Goal: Communication & Community: Share content

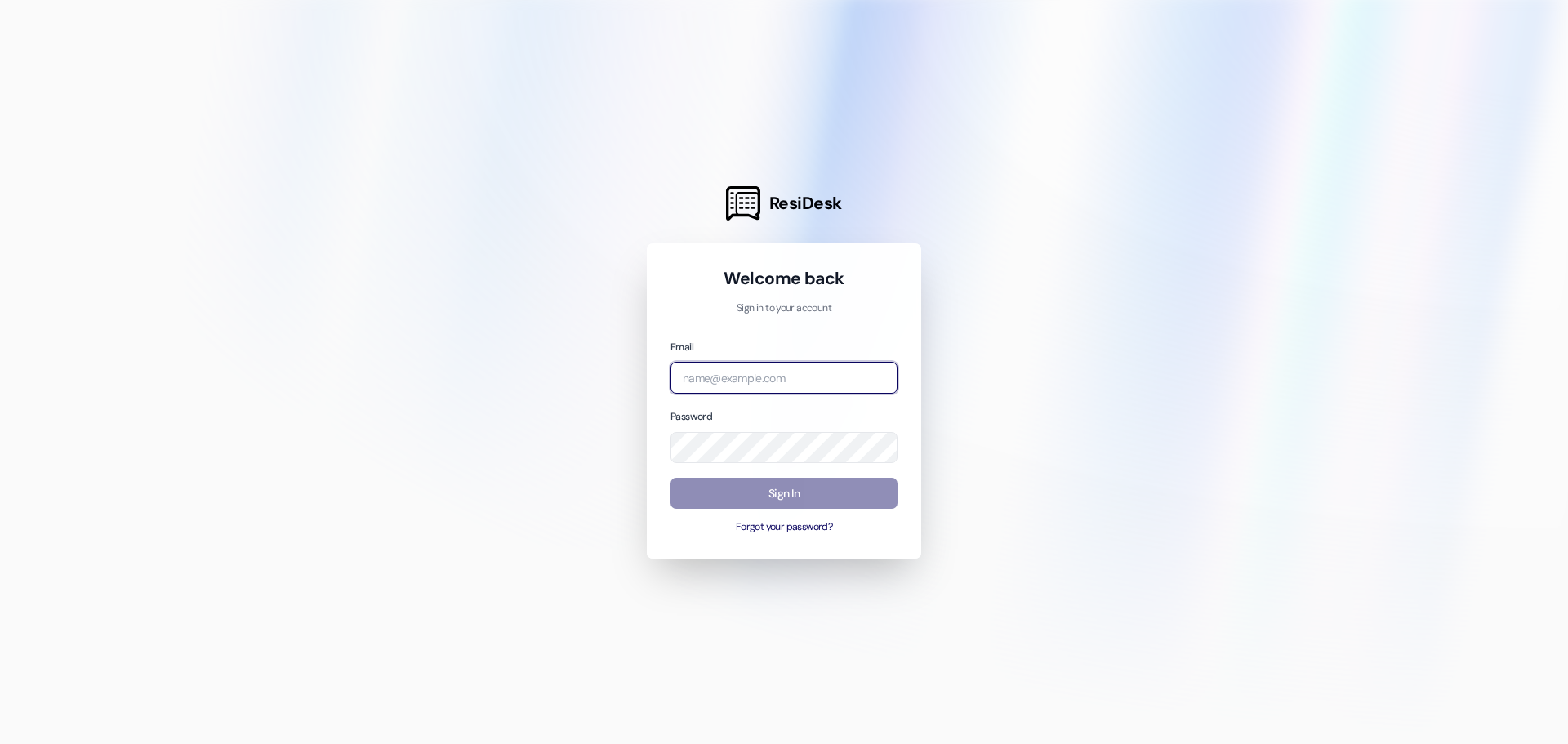
type input "[PERSON_NAME][EMAIL_ADDRESS][DOMAIN_NAME]"
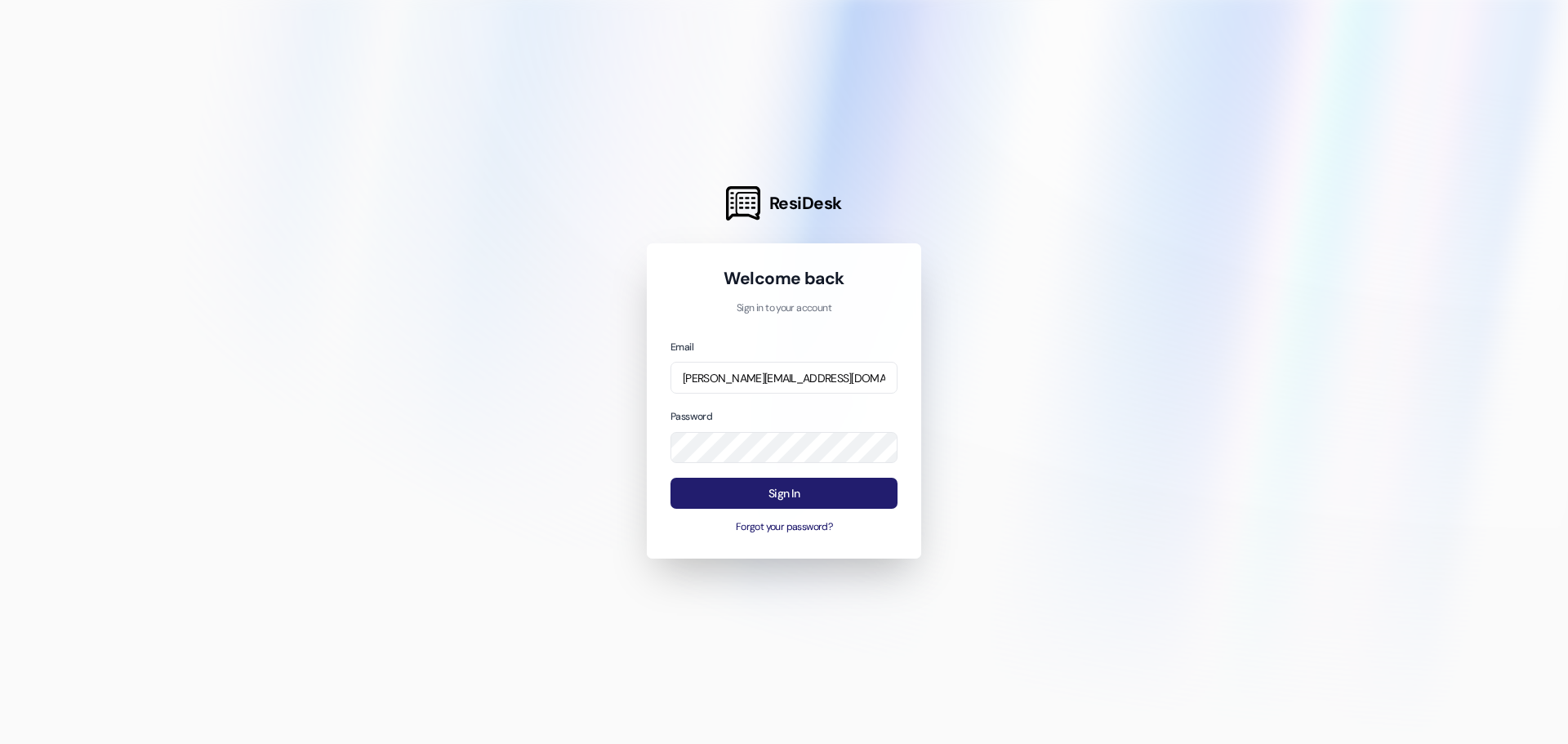
click at [738, 496] on button "Sign In" at bounding box center [784, 494] width 227 height 32
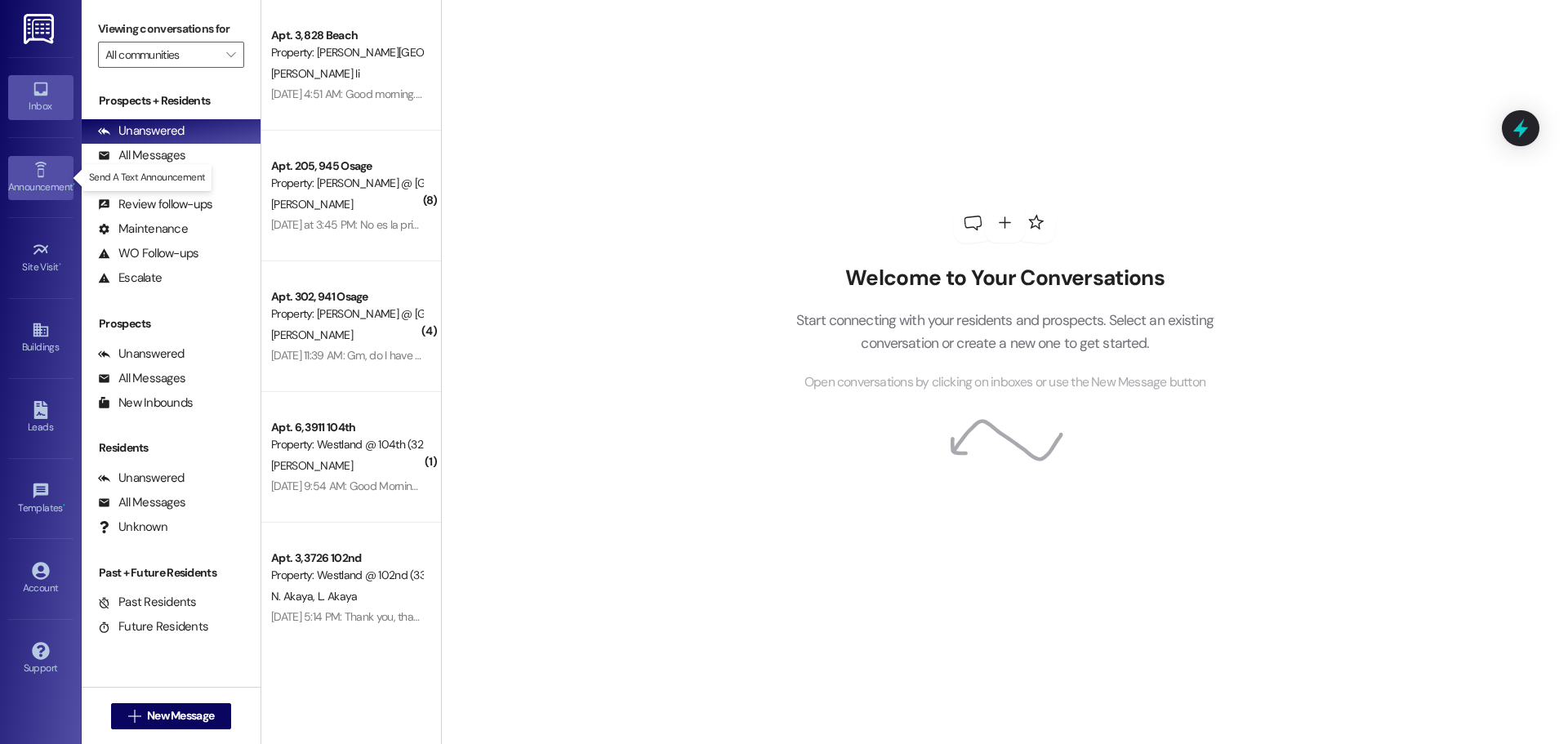
click at [16, 174] on link "Announcement •" at bounding box center [41, 178] width 65 height 44
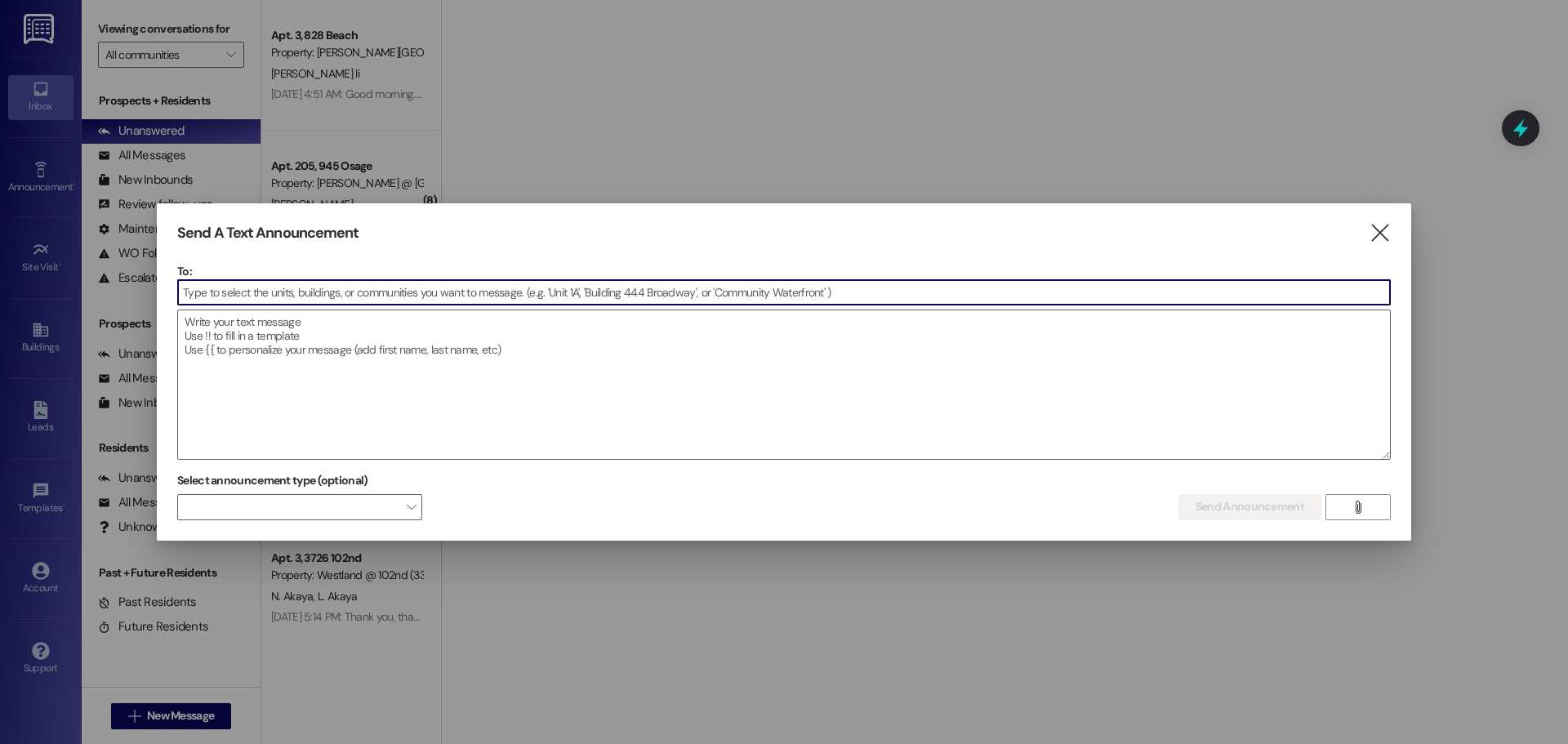
click at [252, 292] on input at bounding box center [784, 292] width 1212 height 25
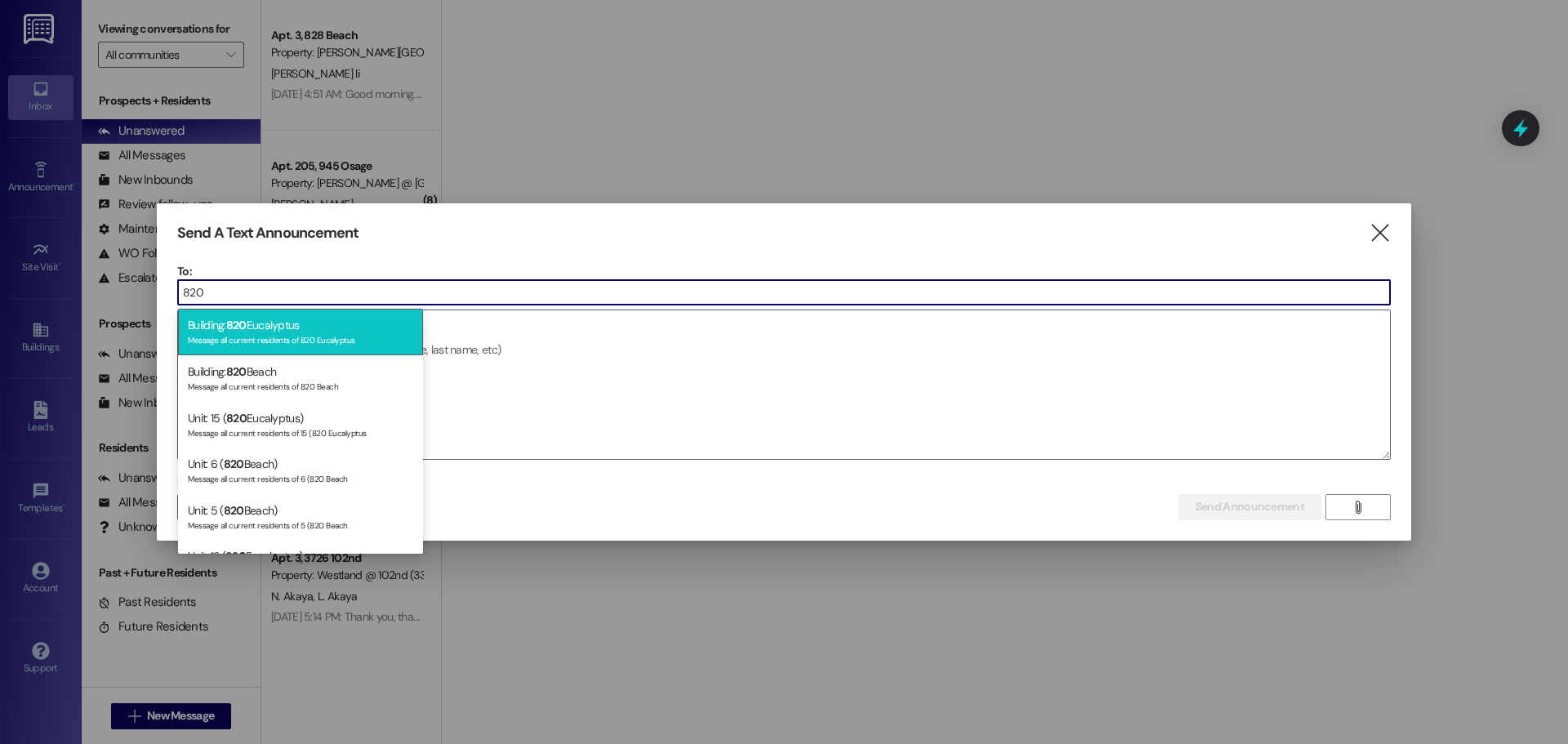
type input "820"
click at [272, 330] on div "Building: 820 Eucalyptus Message all current residents of 820 Eucalyptus" at bounding box center [300, 332] width 245 height 47
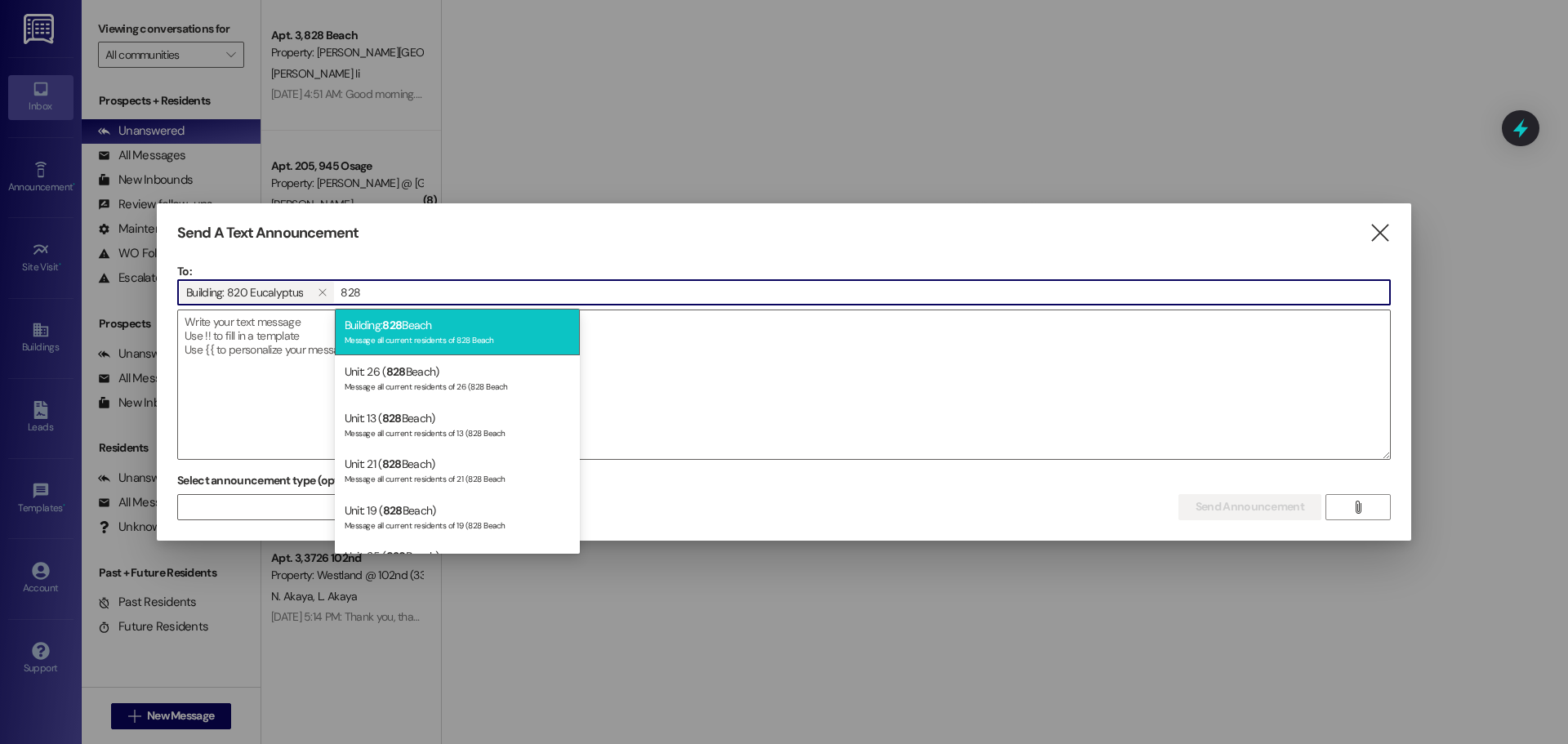
type input "828"
click at [434, 330] on div "Building: 828 Beach Message all current residents of 828 Beach" at bounding box center [457, 332] width 245 height 47
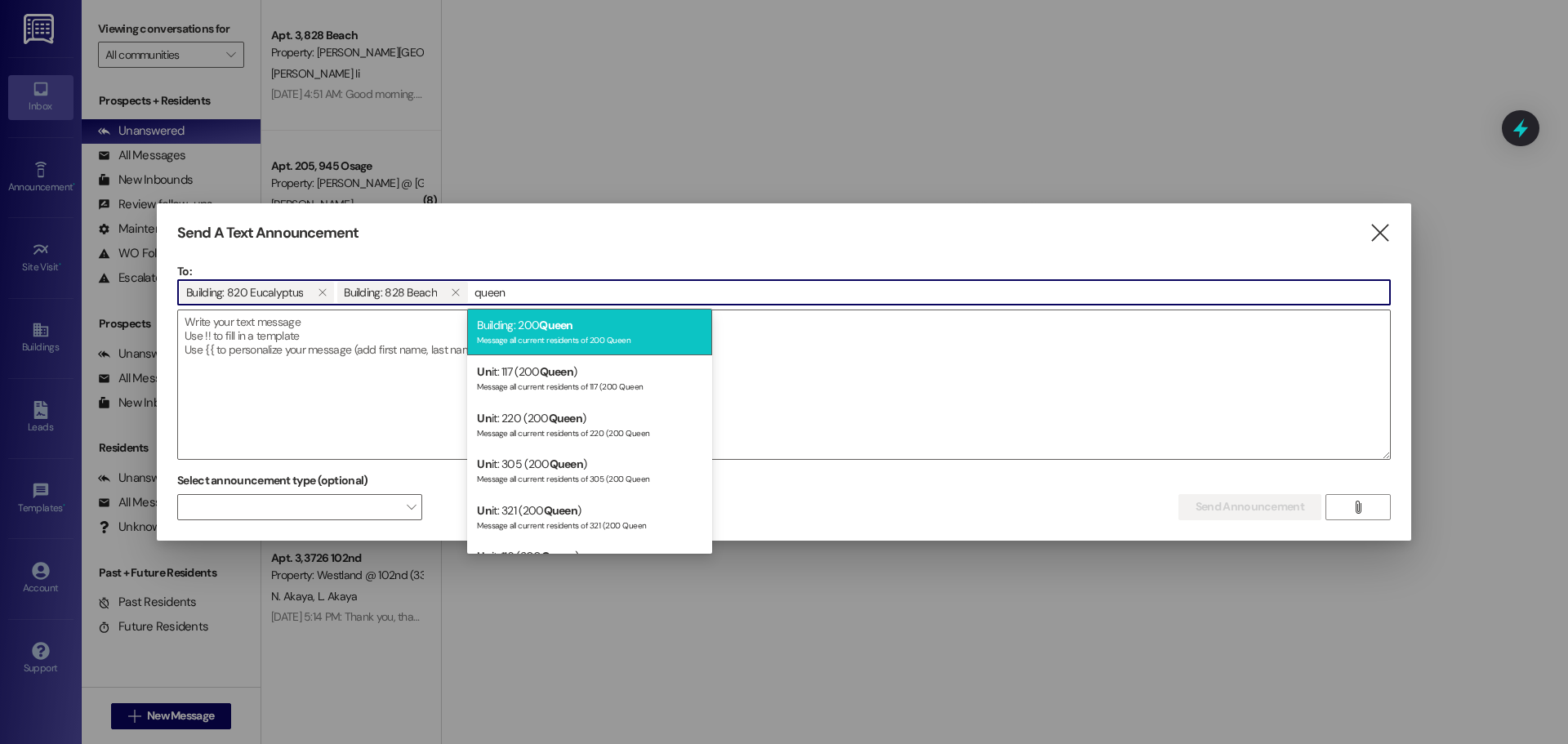
type input "queen"
click at [522, 334] on div "Message all current residents of 200 Queen" at bounding box center [589, 338] width 225 height 14
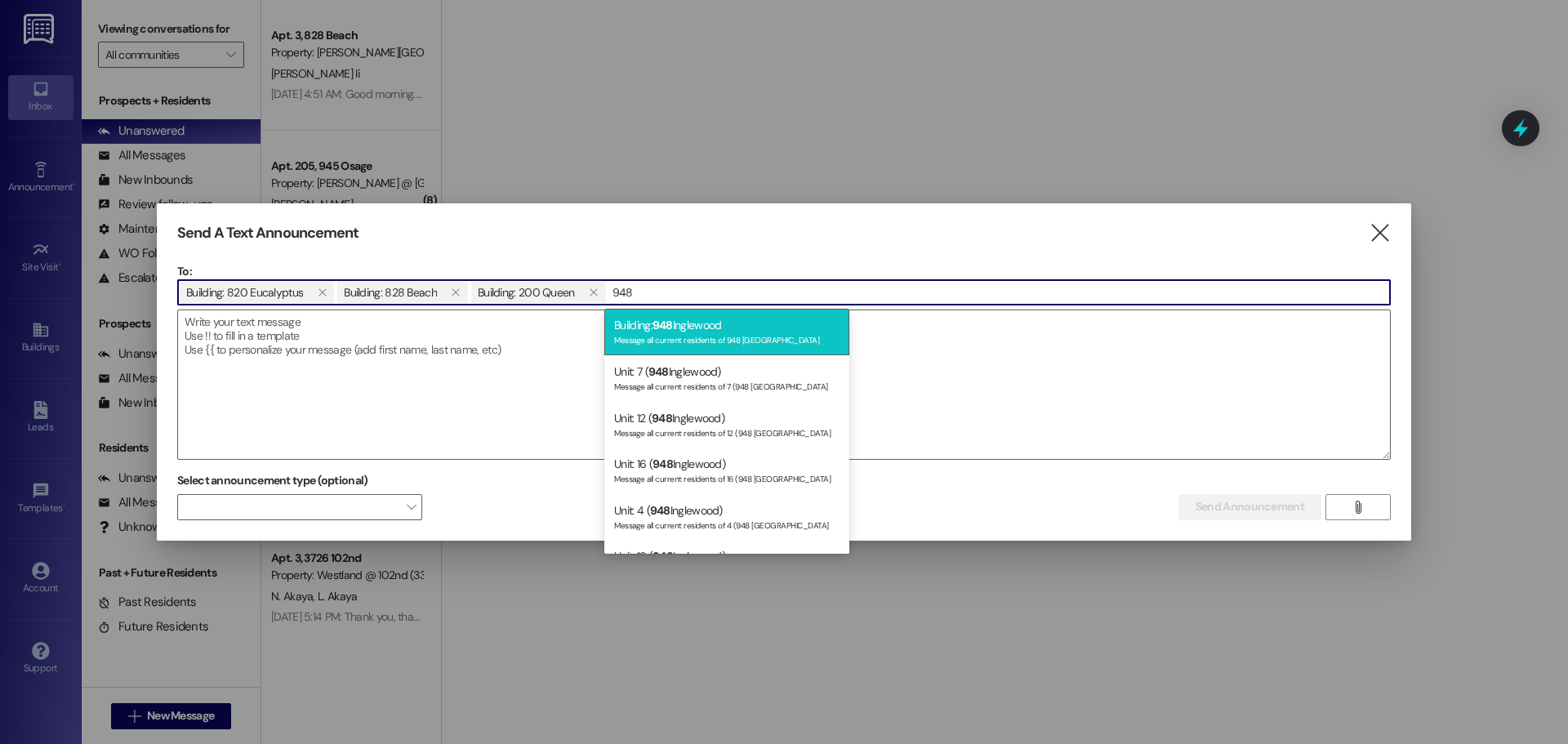
type input "948"
click at [735, 336] on div "Message all current residents of 948 [GEOGRAPHIC_DATA]" at bounding box center [726, 338] width 225 height 14
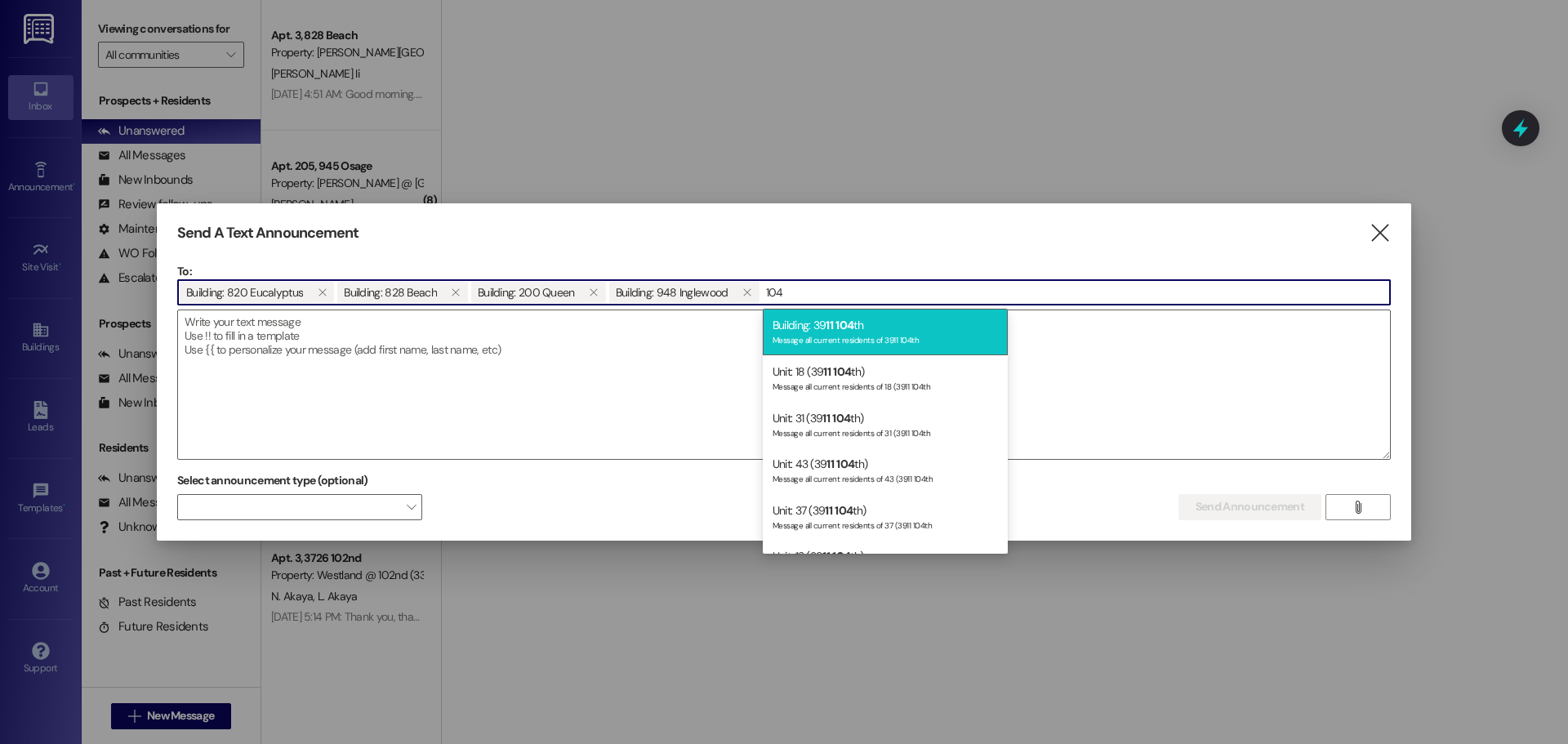
type input "104"
click at [899, 326] on div "Building: 39 11 104 th Message all current residents of 3911 104th" at bounding box center [885, 332] width 245 height 47
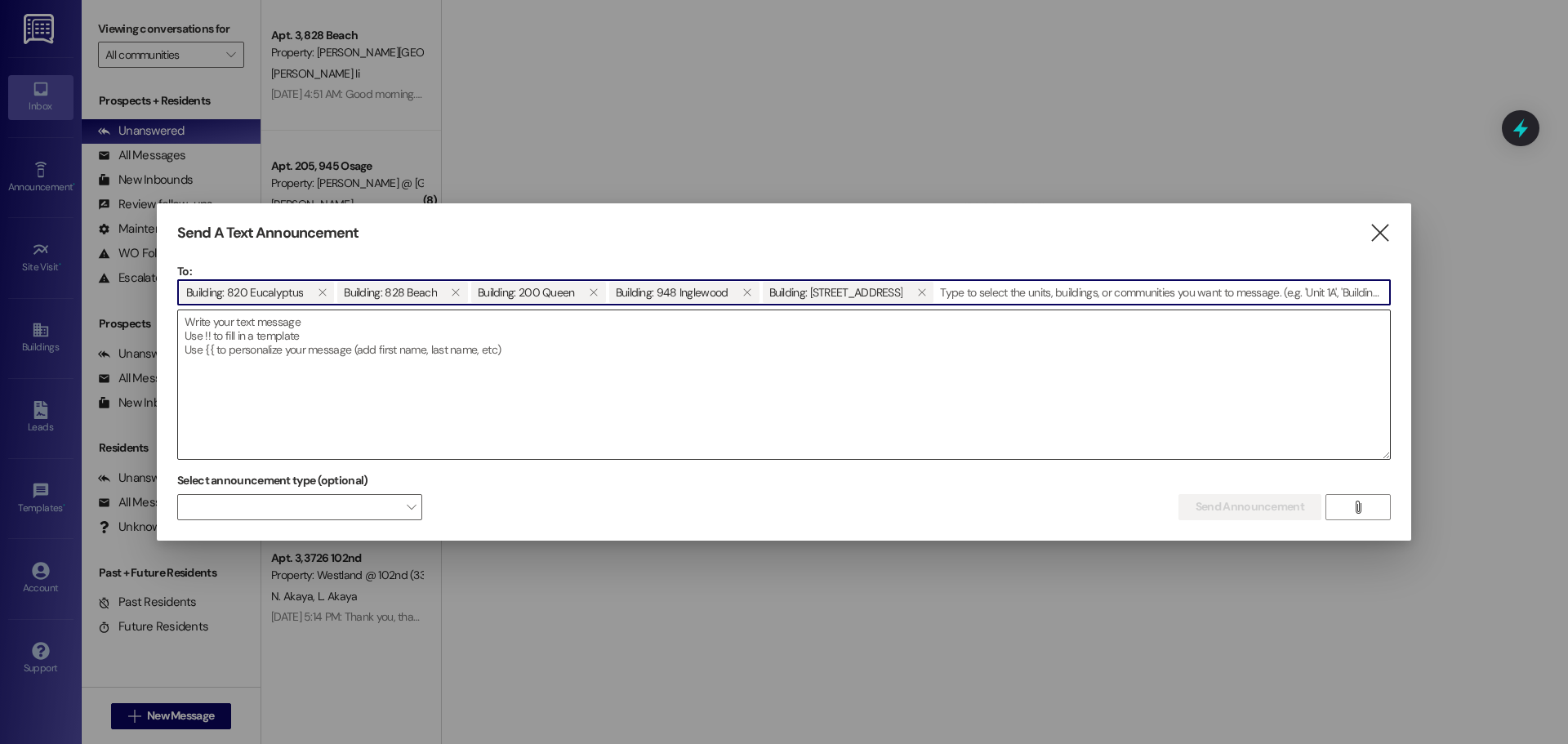
click at [245, 334] on textarea at bounding box center [784, 384] width 1212 height 148
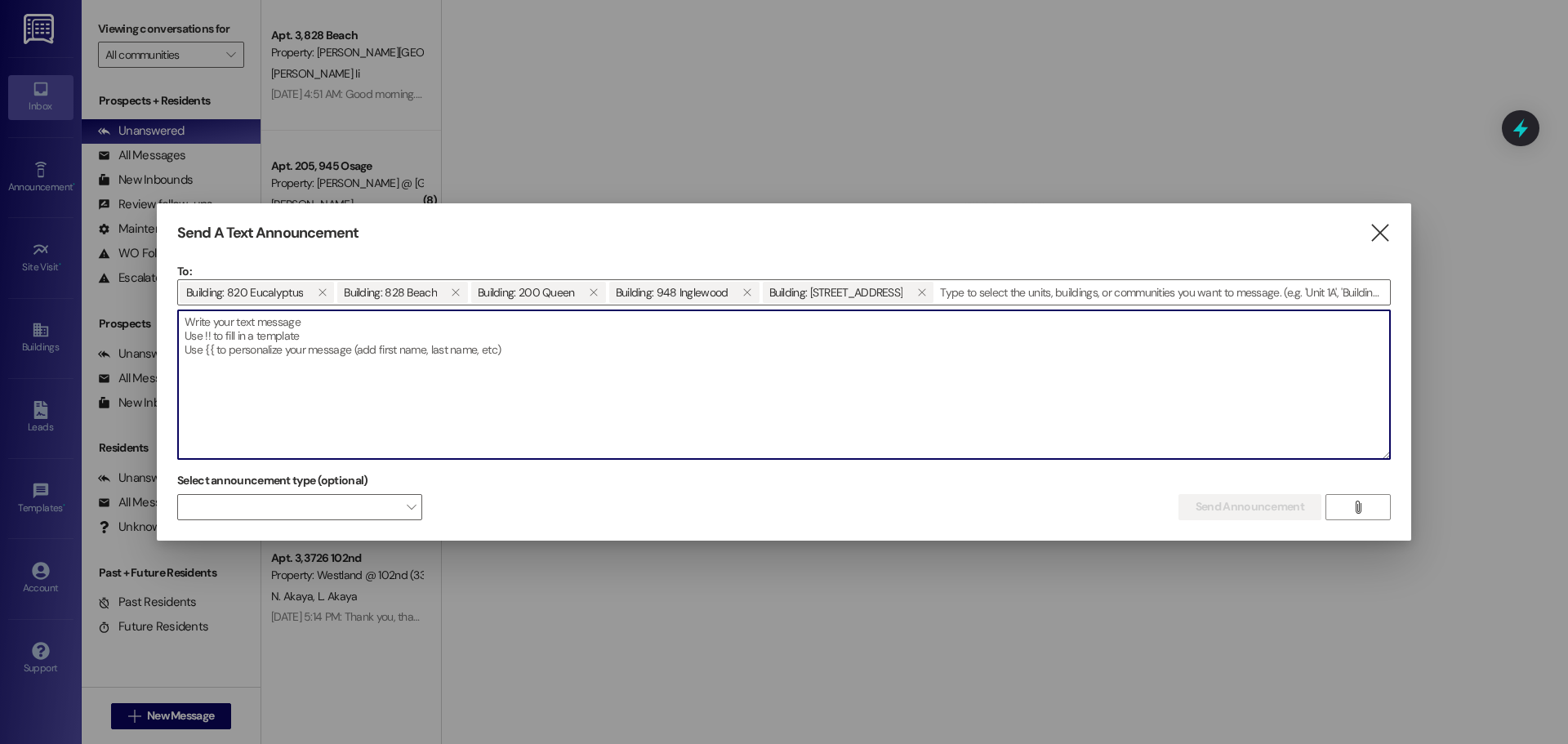
paste textarea "Hi Residents, Just a quick reminder: please take all personal items with you wh…"
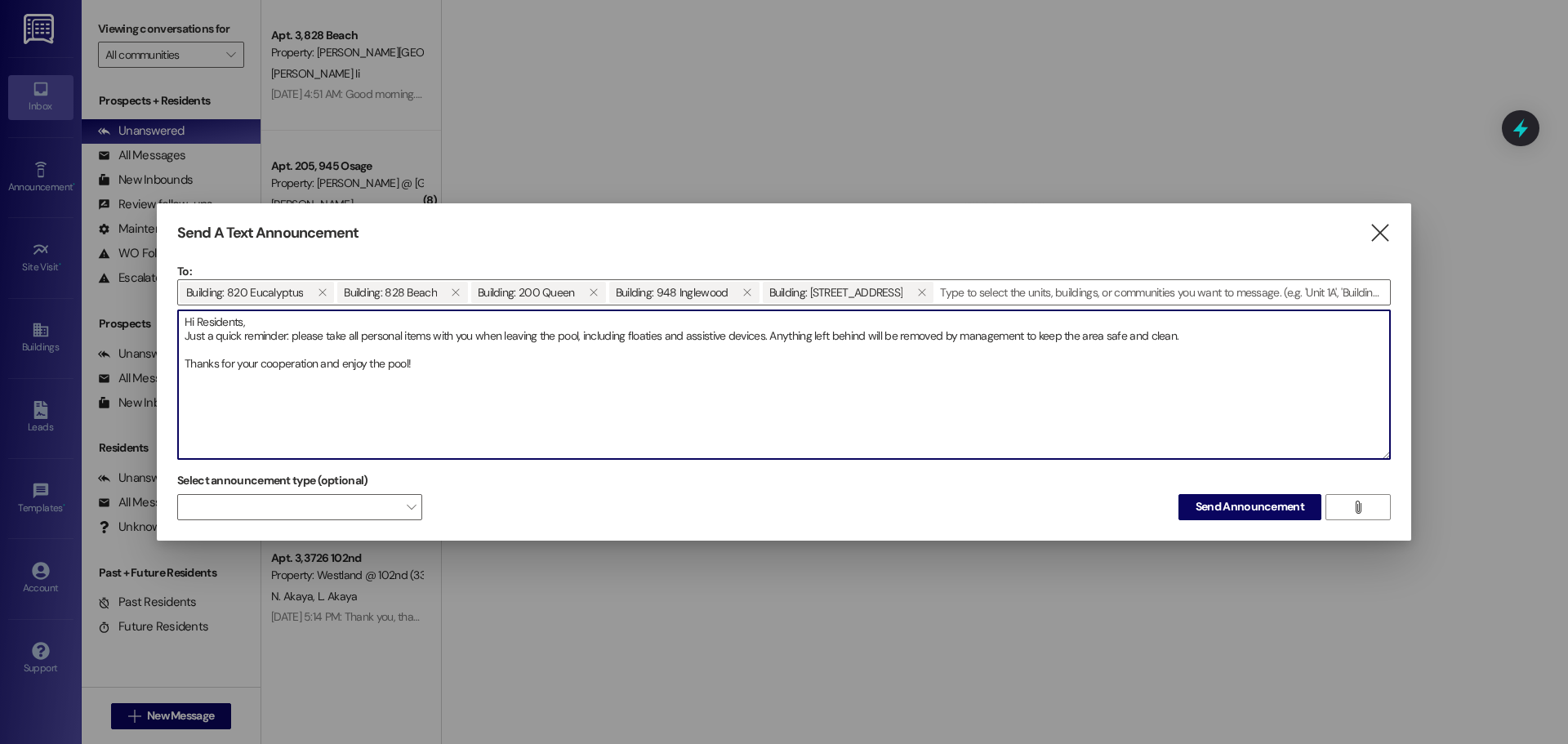
click at [265, 328] on textarea "Hi Residents, Just a quick reminder: please take all personal items with you wh…" at bounding box center [784, 384] width 1212 height 148
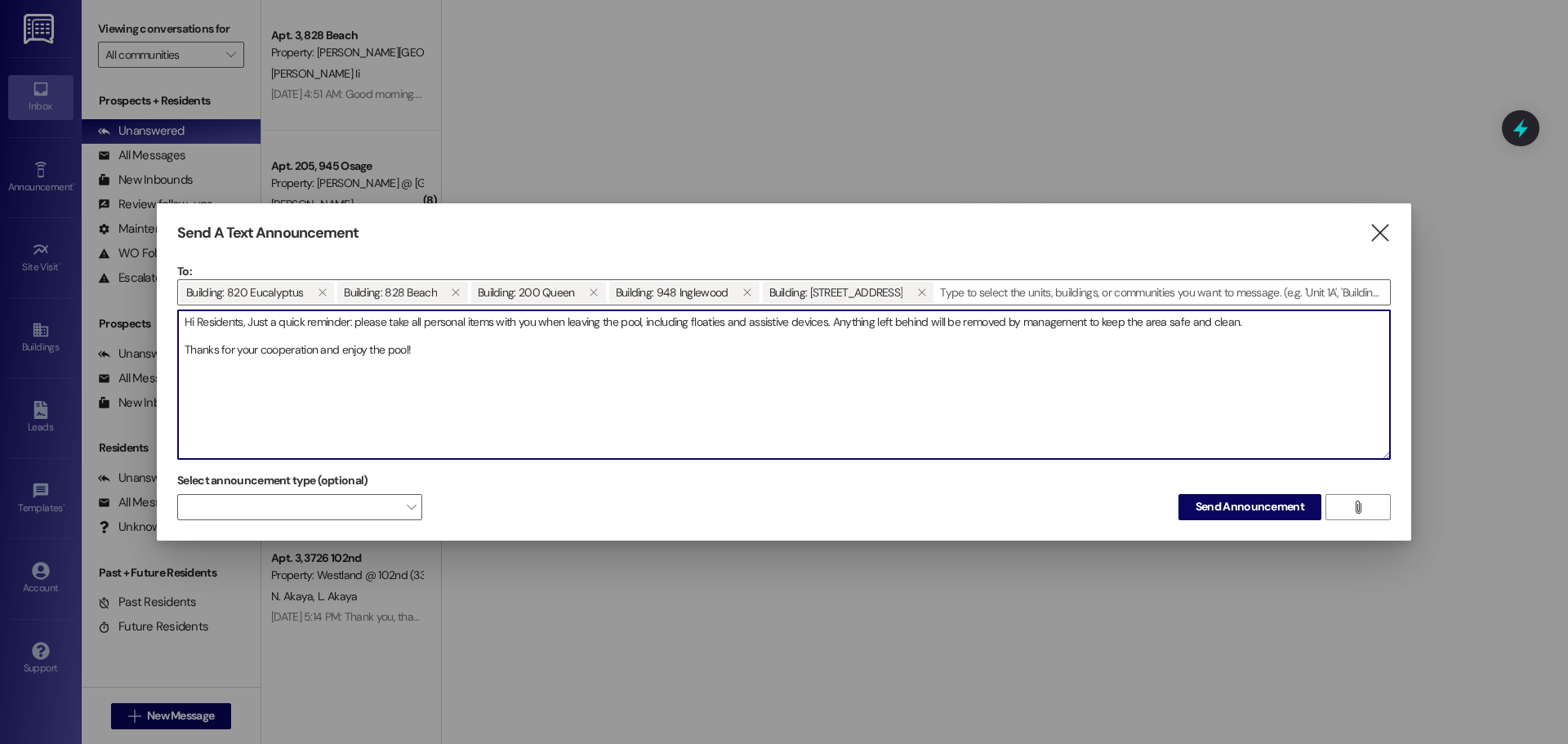
click at [191, 325] on textarea "Hi Residents, Just a quick reminder: please take all personal items with you wh…" at bounding box center [784, 384] width 1212 height 148
drag, startPoint x: 776, startPoint y: 325, endPoint x: 719, endPoint y: 358, distance: 65.9
click at [719, 358] on textarea "Hello [PERSON_NAME] Residents, Just a quick reminder: please take all personal …" at bounding box center [784, 384] width 1212 height 148
click at [1204, 323] on textarea "Hello [PERSON_NAME] Residents, Just a quick reminder: please take all personal …" at bounding box center [784, 384] width 1212 height 148
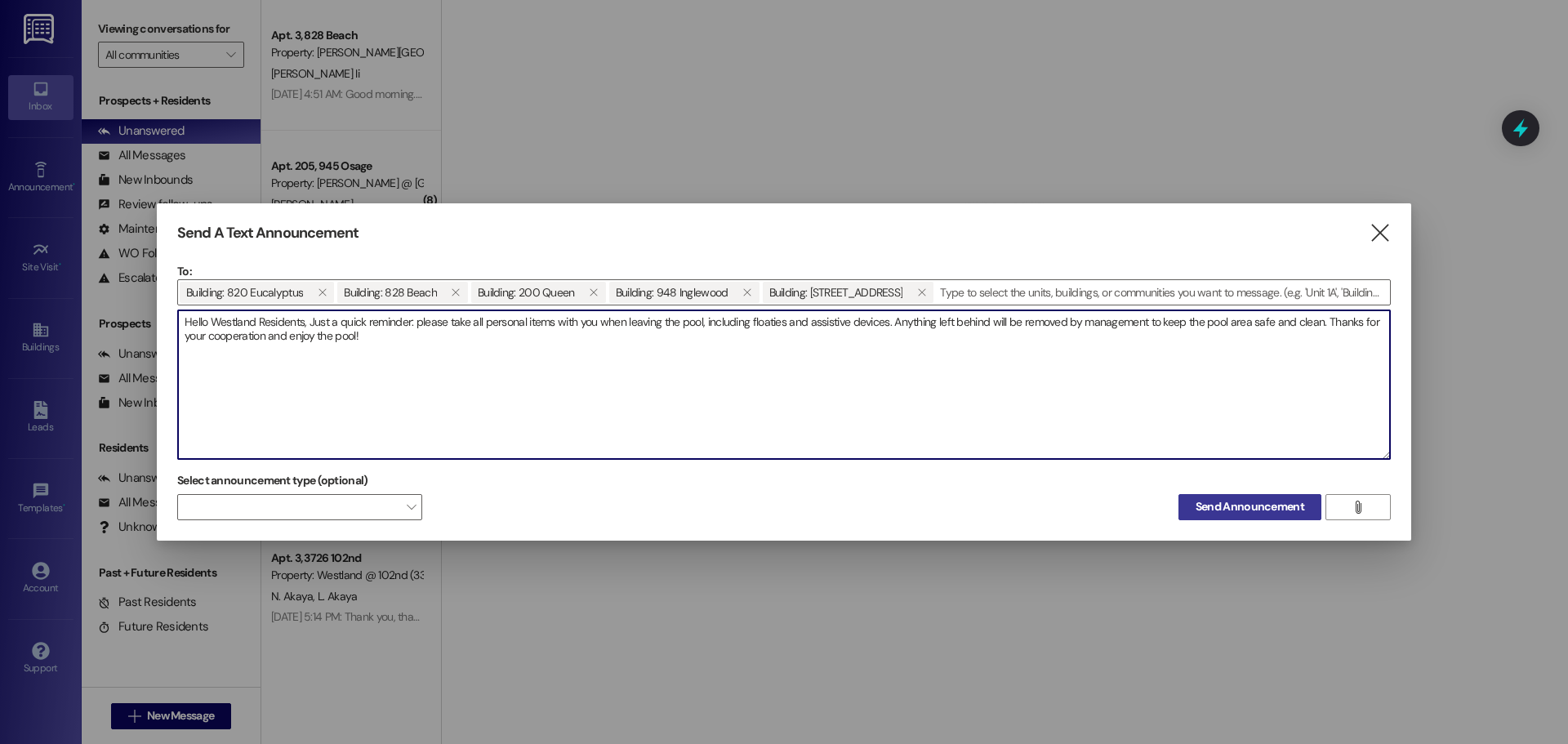
type textarea "Hello Westland Residents, Just a quick reminder: please take all personal items…"
click at [1241, 510] on span "Send Announcement" at bounding box center [1250, 506] width 109 height 17
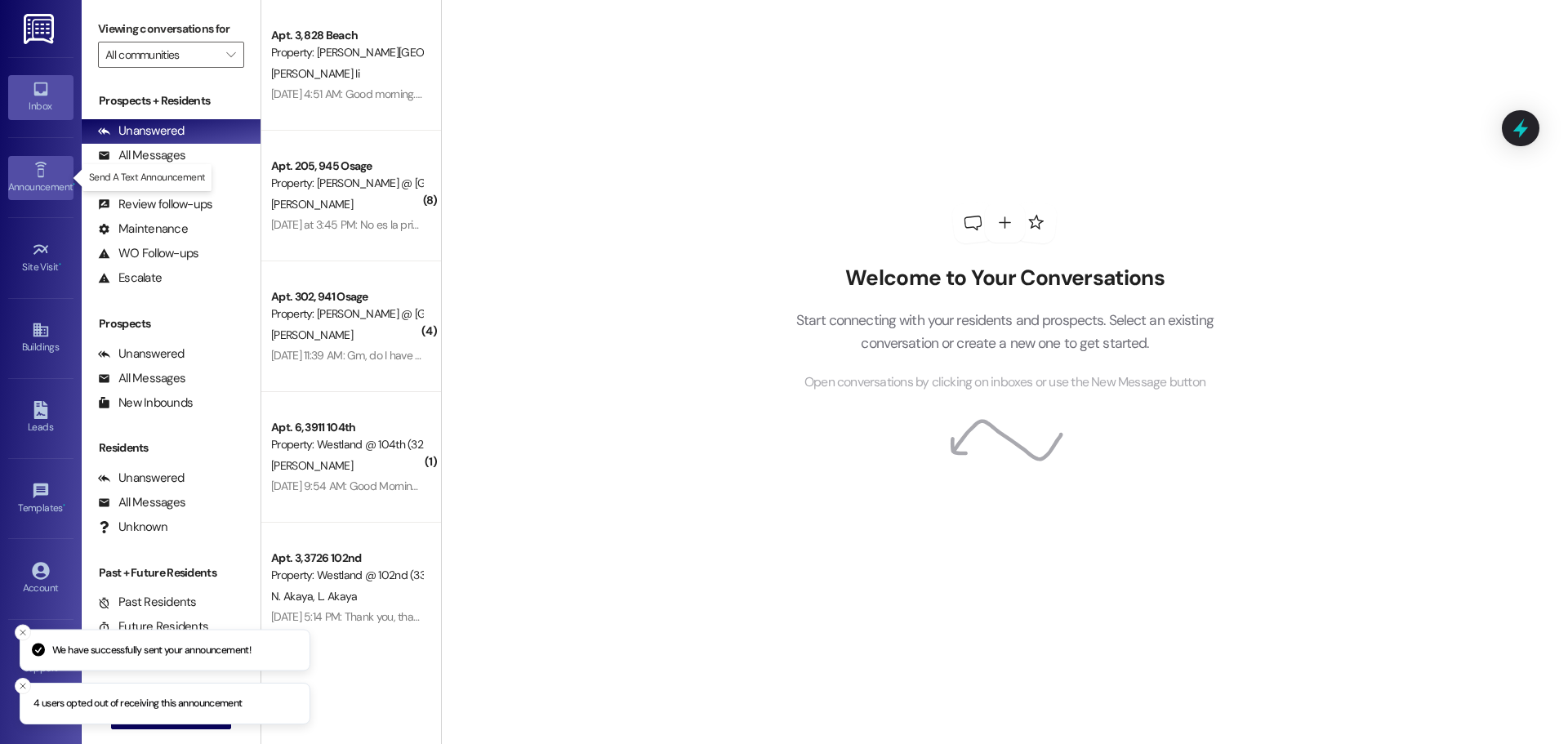
click at [36, 174] on icon at bounding box center [41, 170] width 18 height 18
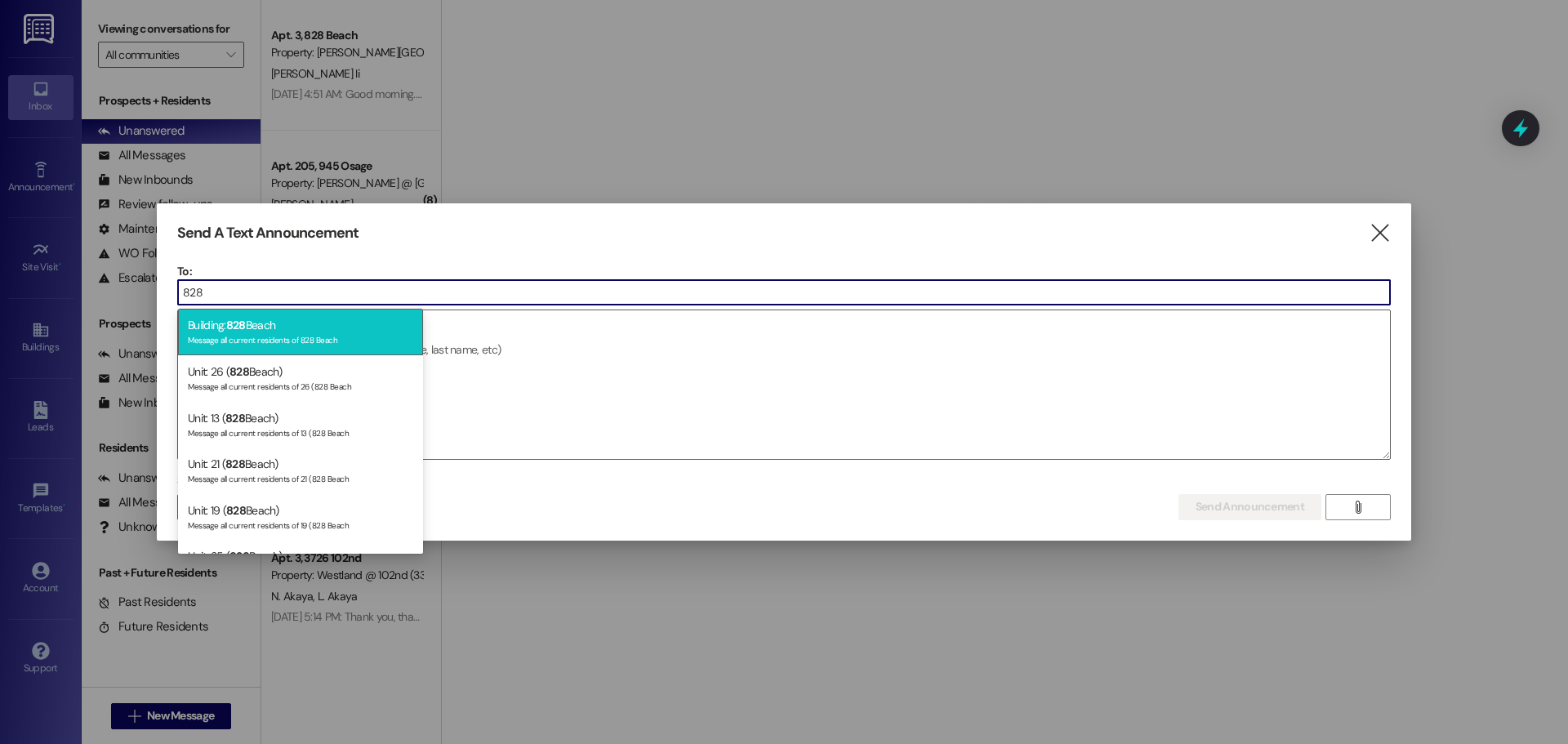
type input "828"
click at [306, 326] on div "Building: 828 Beach Message all current residents of 828 Beach" at bounding box center [300, 332] width 245 height 47
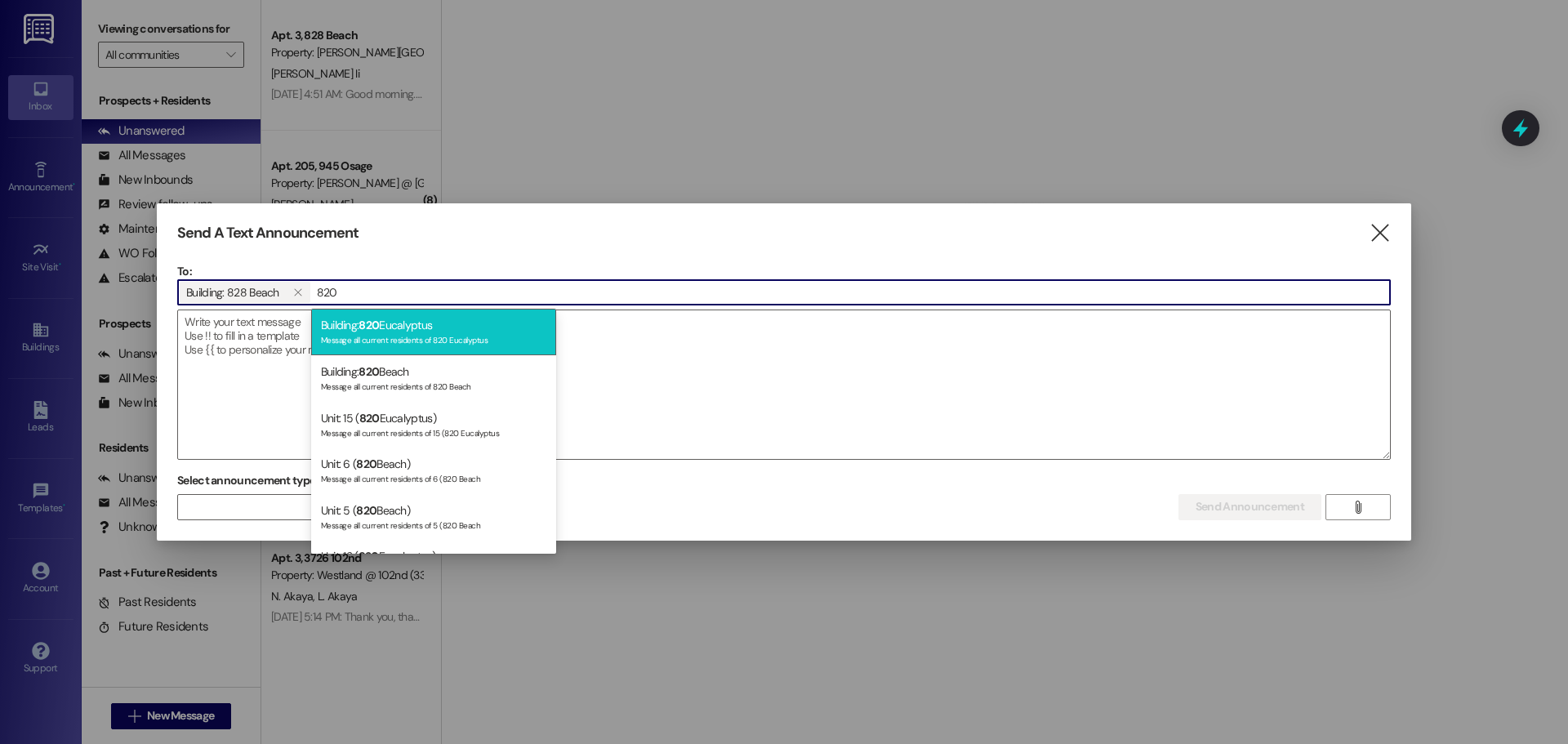
type input "820"
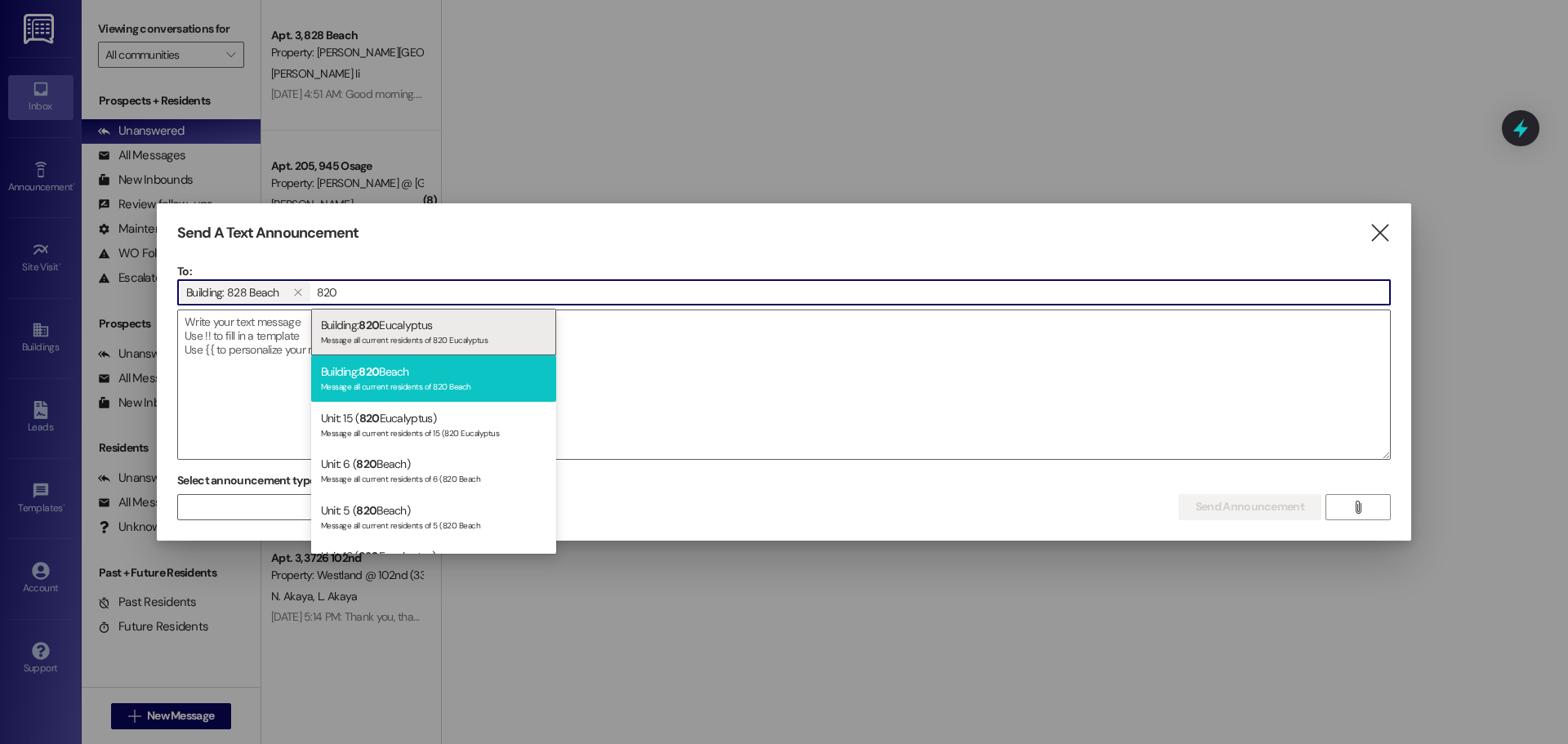
drag, startPoint x: 449, startPoint y: 328, endPoint x: 429, endPoint y: 368, distance: 44.7
click at [429, 368] on div "Building: 820 Eucalyptus Message all current residents of 820 Eucalyptus Buildi…" at bounding box center [433, 431] width 245 height 245
click at [400, 376] on div "Building: 820 Beach Message all current residents of 820 Beach" at bounding box center [433, 378] width 245 height 47
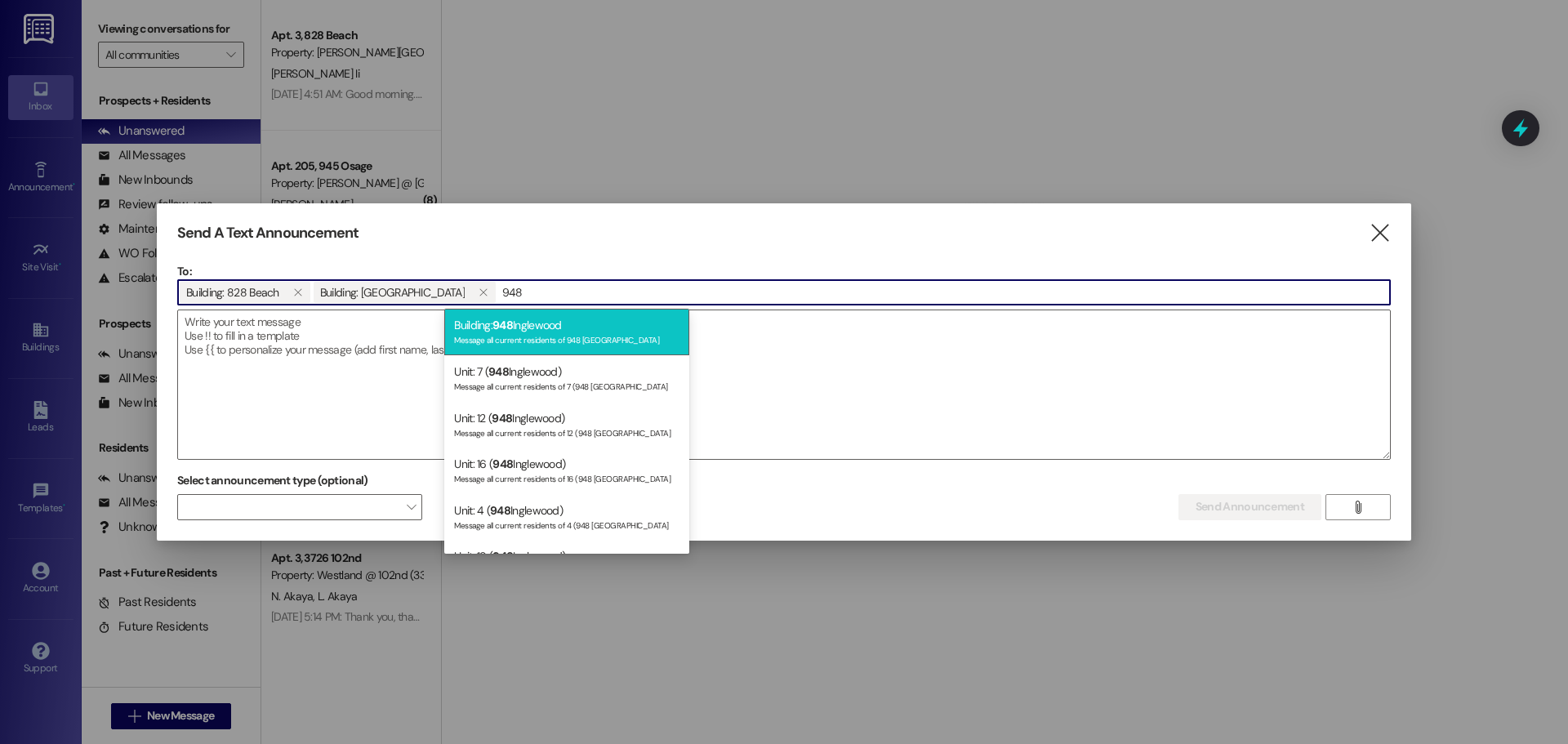
type input "948"
click at [509, 328] on span "948" at bounding box center [503, 325] width 20 height 15
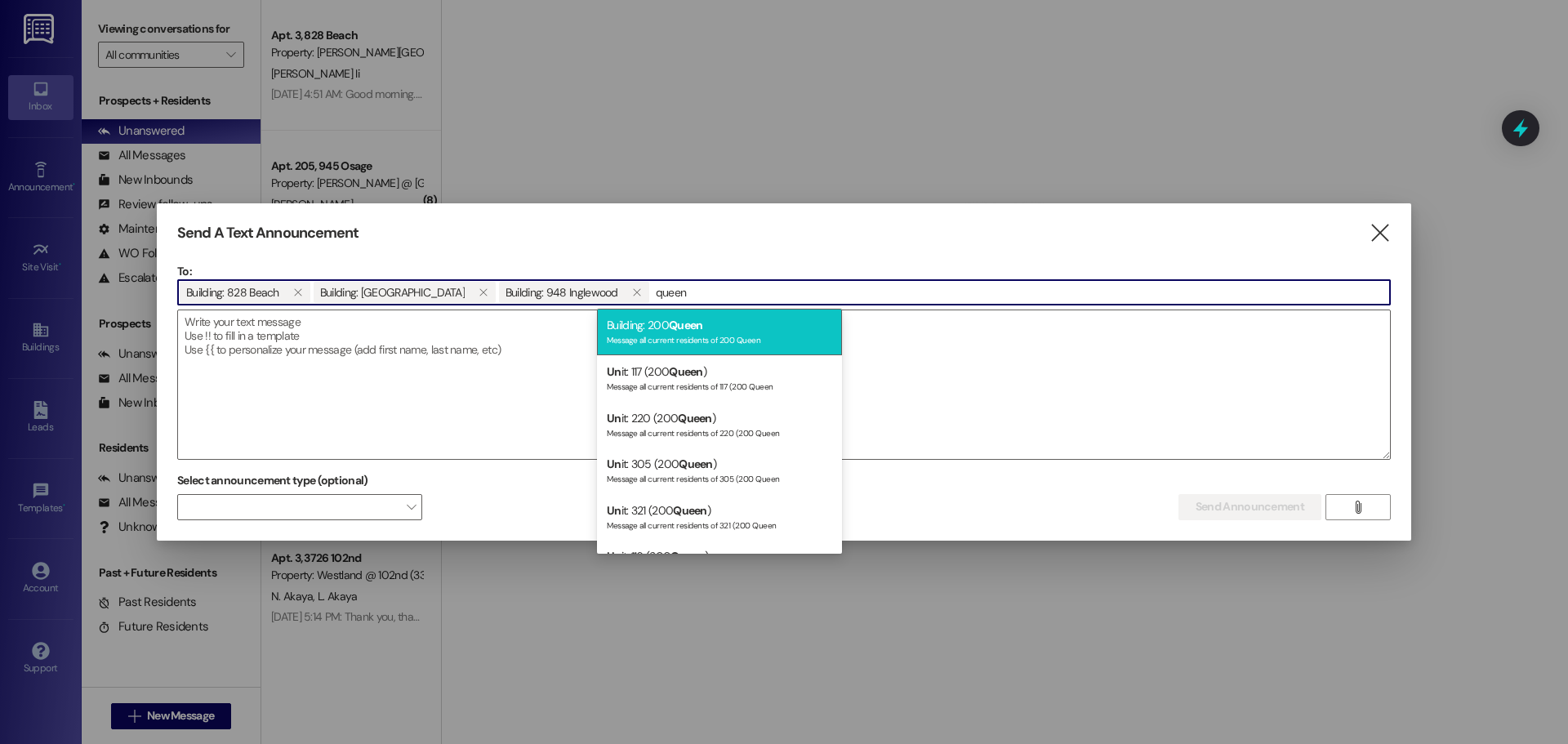
type input "queen"
click at [678, 341] on div "Message all current residents of 200 Queen" at bounding box center [719, 338] width 225 height 14
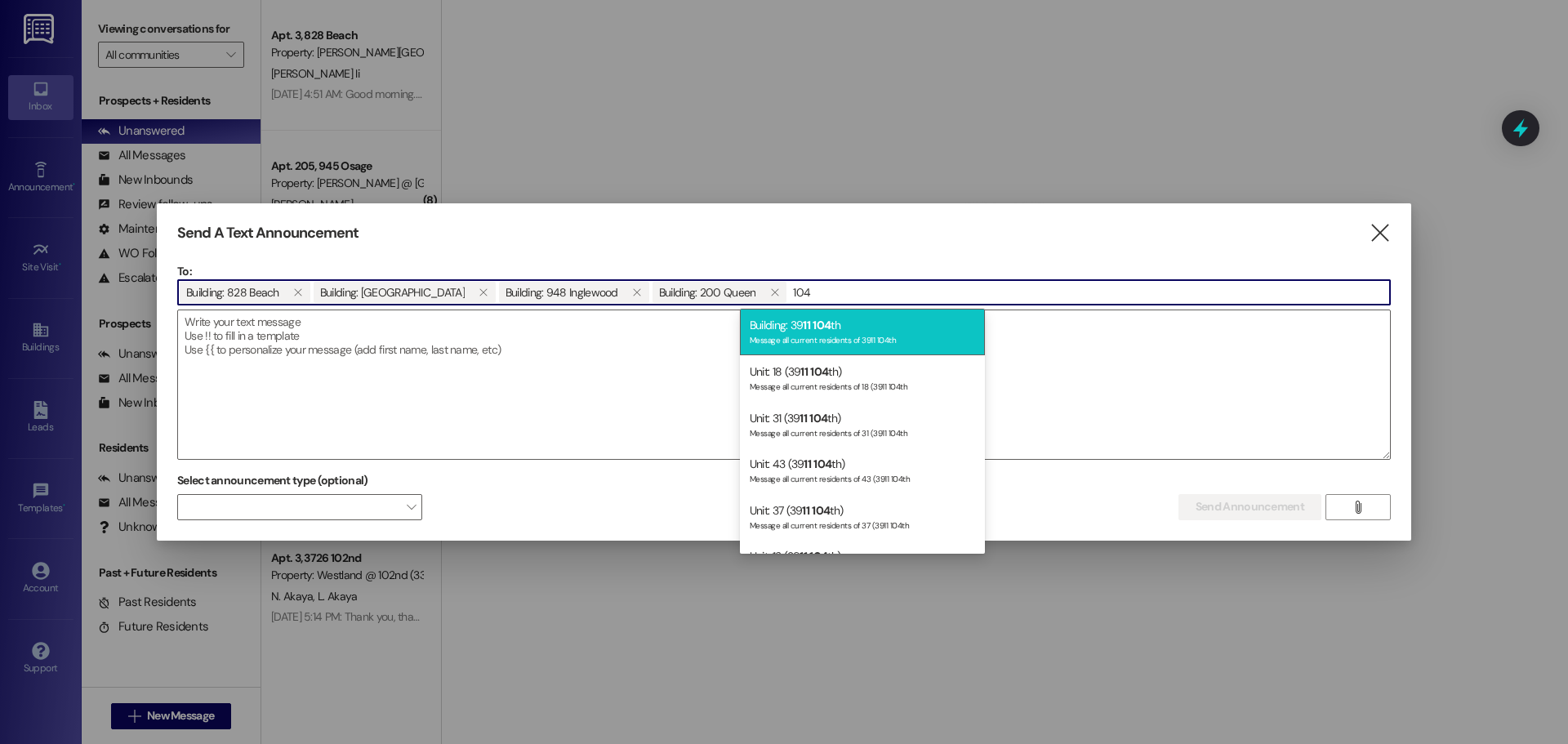
type input "104"
click at [789, 329] on div "Building: 39 11 104 th Message all current residents of 3911 104th" at bounding box center [862, 332] width 245 height 47
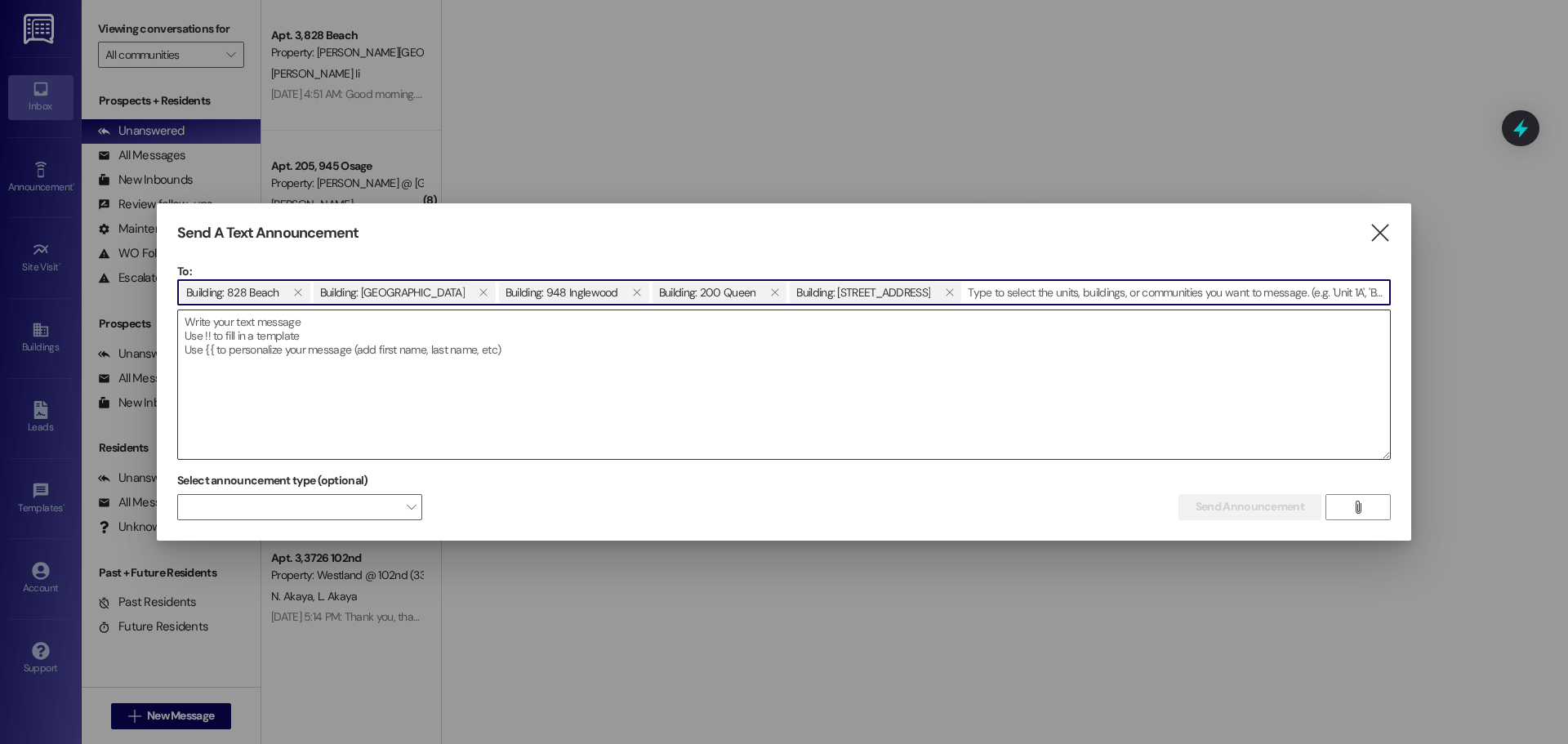
click at [315, 363] on textarea at bounding box center [784, 384] width 1212 height 148
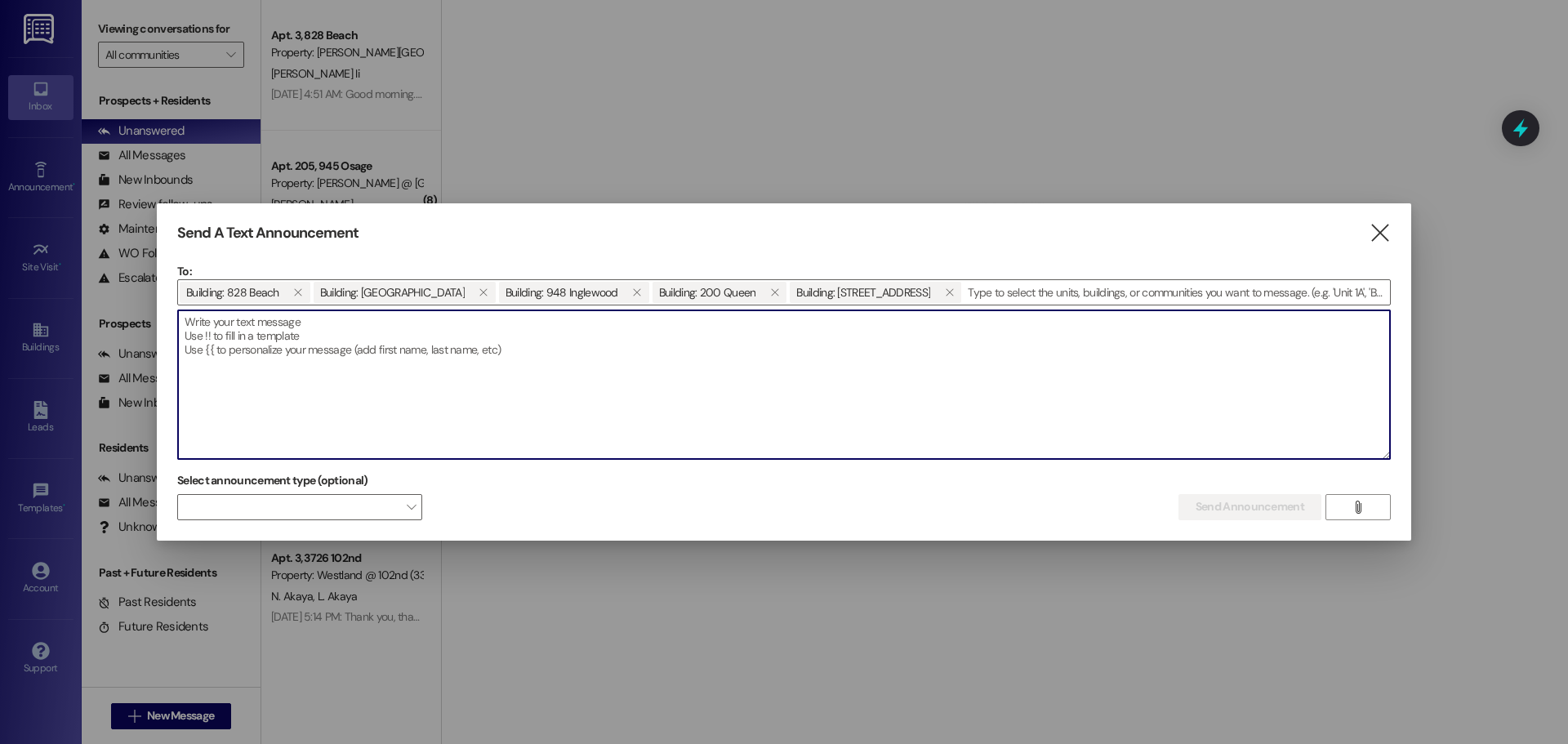
click at [272, 332] on textarea at bounding box center [784, 384] width 1212 height 148
paste textarea "Hola residentes: Solo un recordatorio: por favor lleven consigo todos sus artíc…"
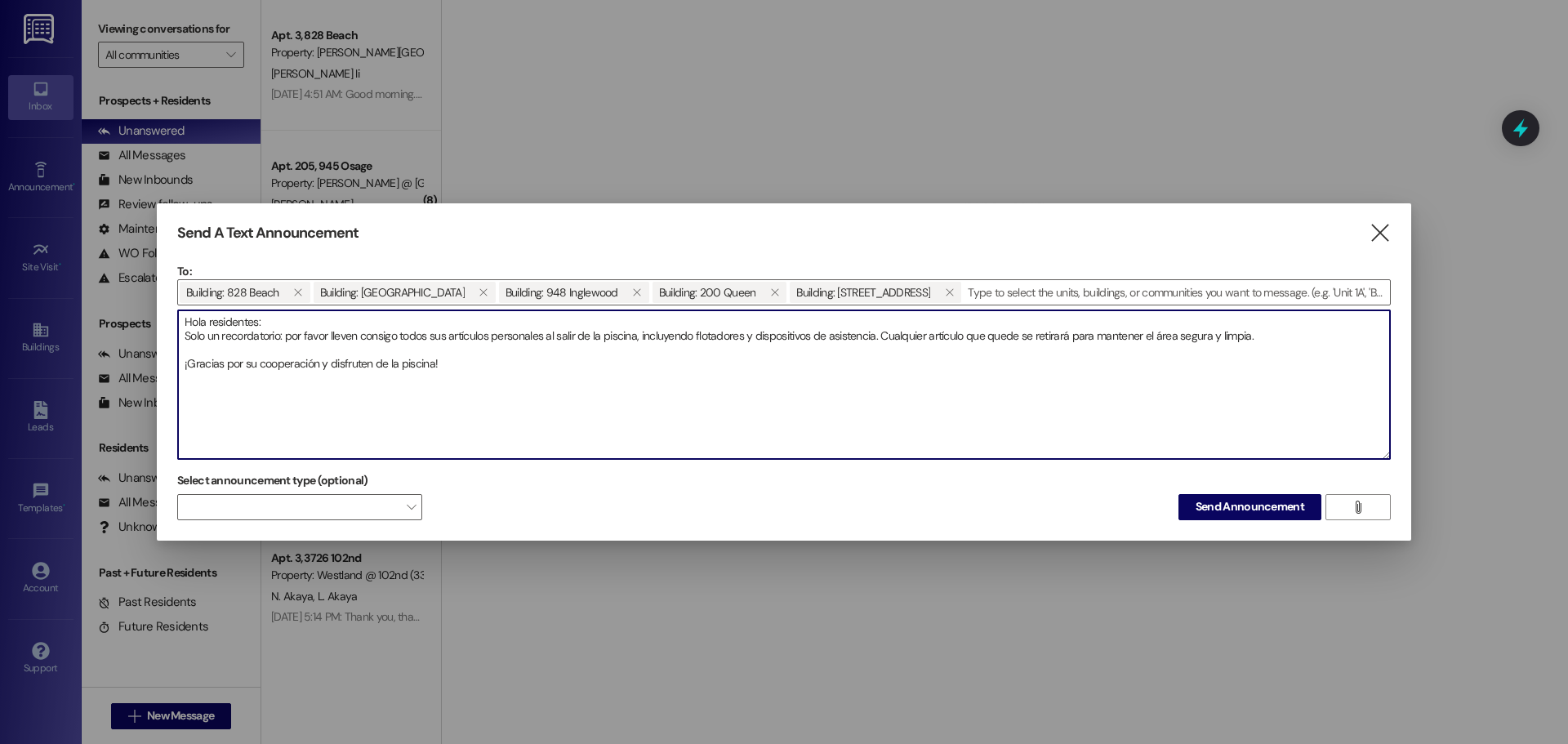
click at [257, 322] on textarea "Hola residentes: Solo un recordatorio: por favor lleven consigo todos sus artíc…" at bounding box center [784, 384] width 1212 height 148
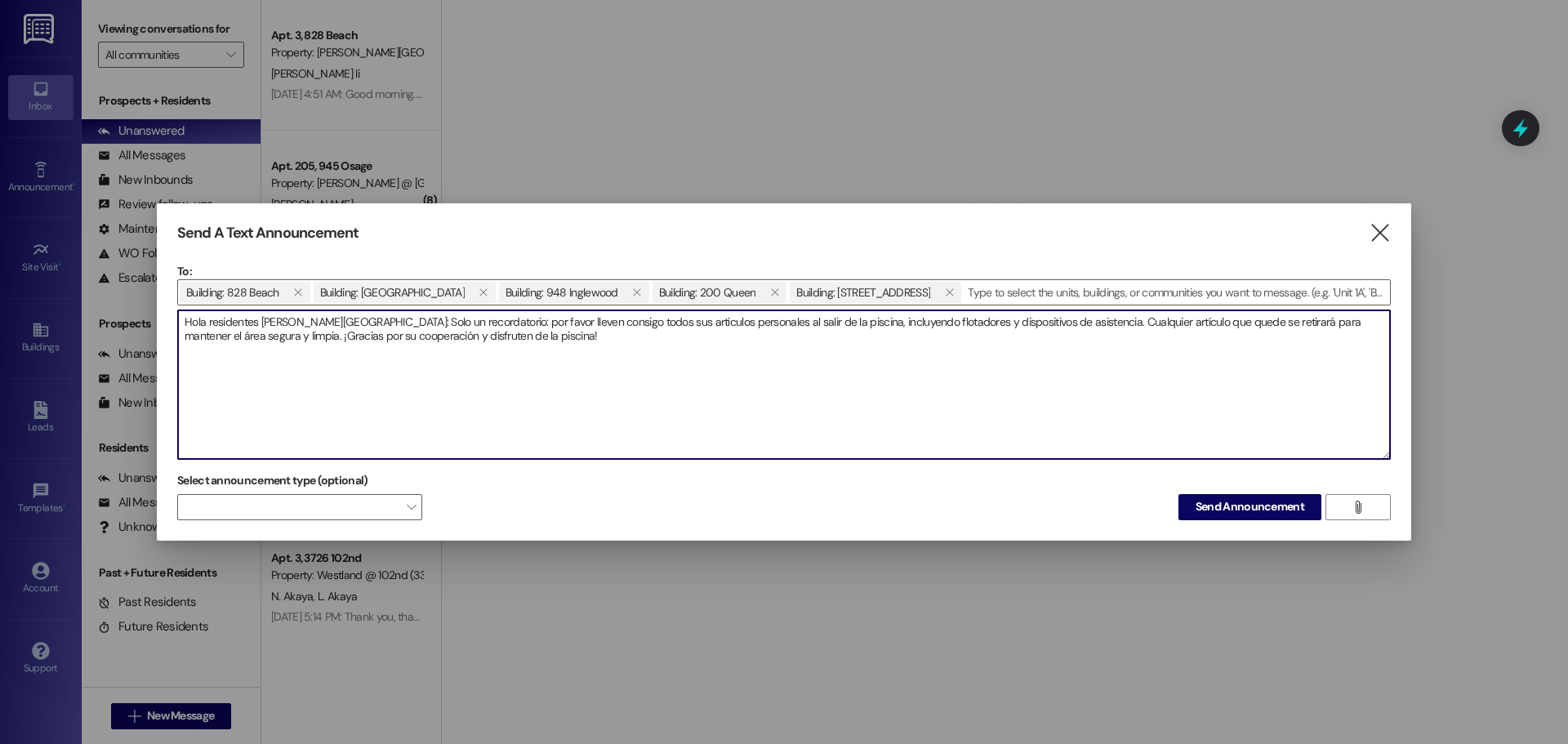
drag, startPoint x: 1208, startPoint y: 325, endPoint x: 1175, endPoint y: 321, distance: 33.2
click at [1175, 321] on textarea "Hola residentes [PERSON_NAME][GEOGRAPHIC_DATA]: Solo un recordatorio: por favor…" at bounding box center [784, 384] width 1212 height 148
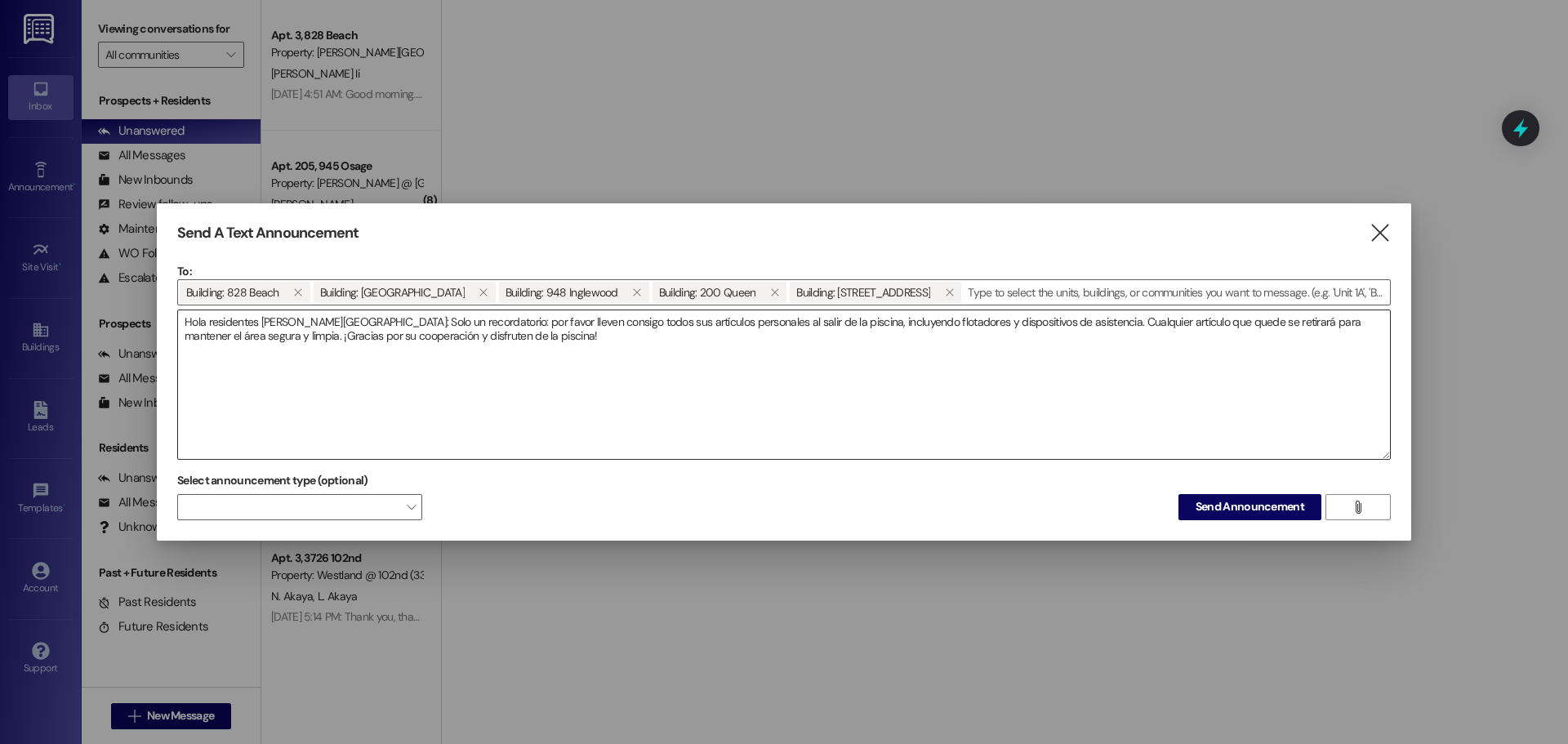
click at [1064, 316] on textarea "Hola residentes [PERSON_NAME][GEOGRAPHIC_DATA]: Solo un recordatorio: por favor…" at bounding box center [784, 384] width 1212 height 148
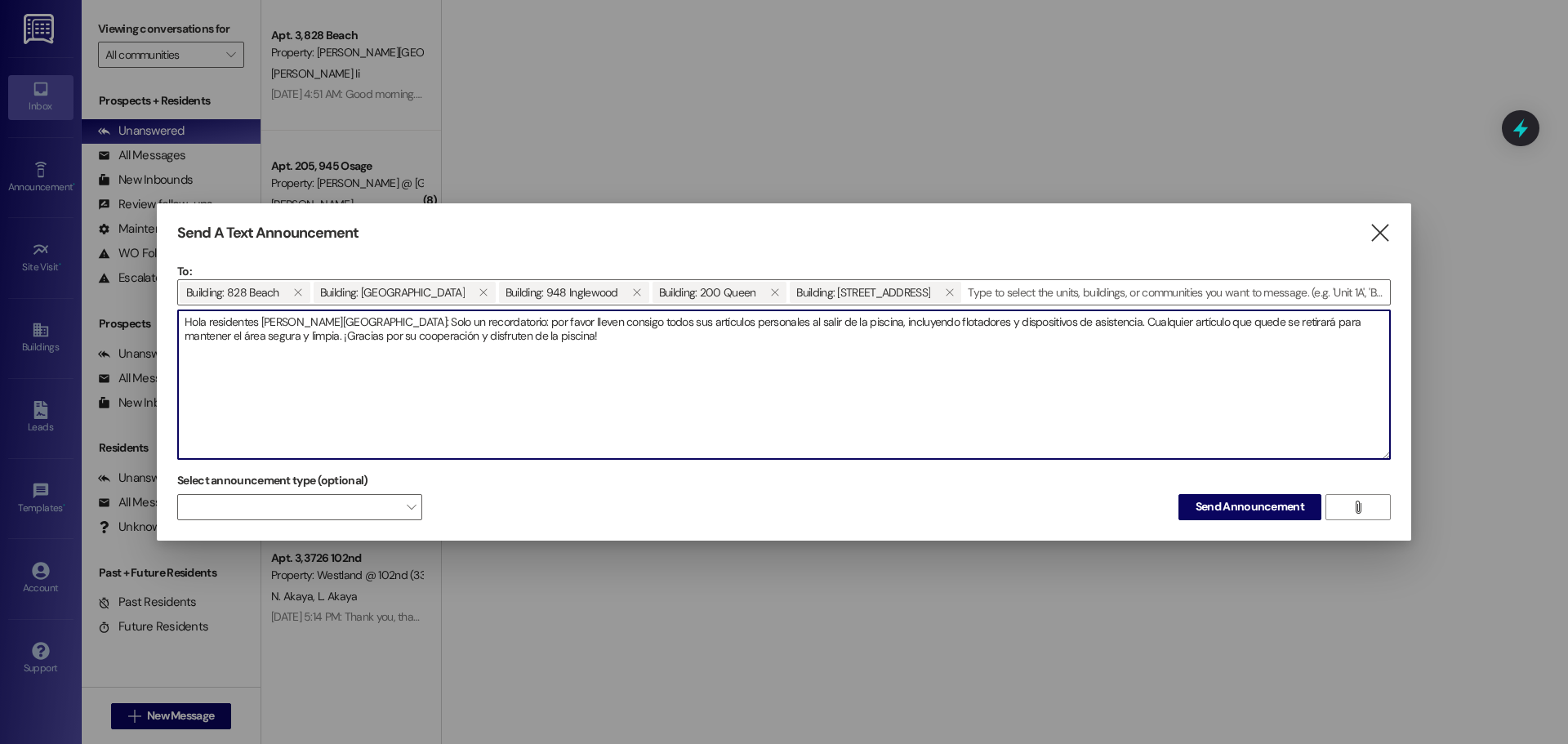
click at [1210, 323] on textarea "Hola residentes [PERSON_NAME][GEOGRAPHIC_DATA]: Solo un recordatorio: por favor…" at bounding box center [784, 384] width 1212 height 148
type textarea "Hola residentes [PERSON_NAME][GEOGRAPHIC_DATA]: Solo un recordatorio: por favor…"
click at [1236, 508] on span "Send Announcement" at bounding box center [1250, 506] width 109 height 17
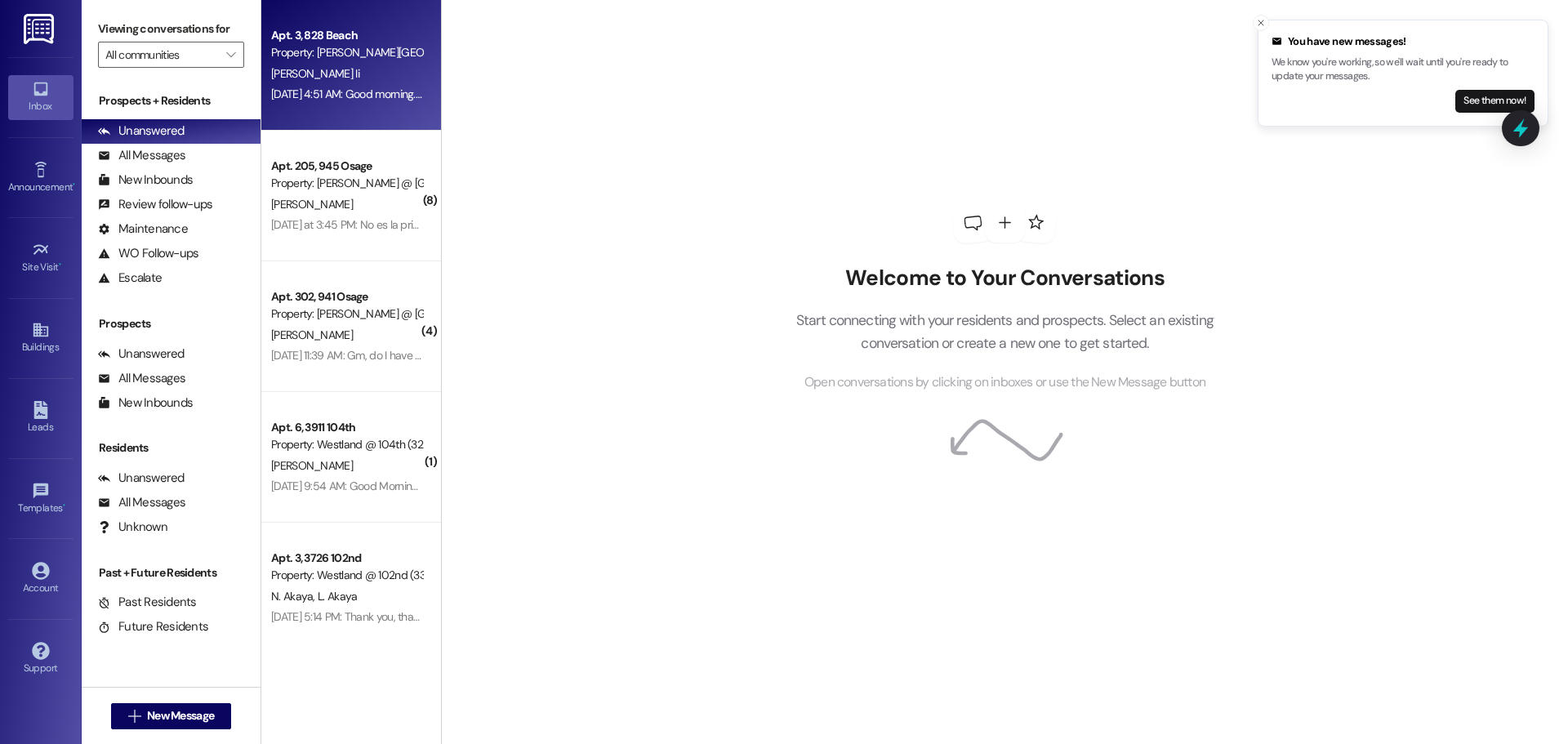
click at [341, 98] on div "[DATE] 4:51 AM: Good morning. Can u schedule an appointment with me. I wanna ta…" at bounding box center [730, 94] width 917 height 15
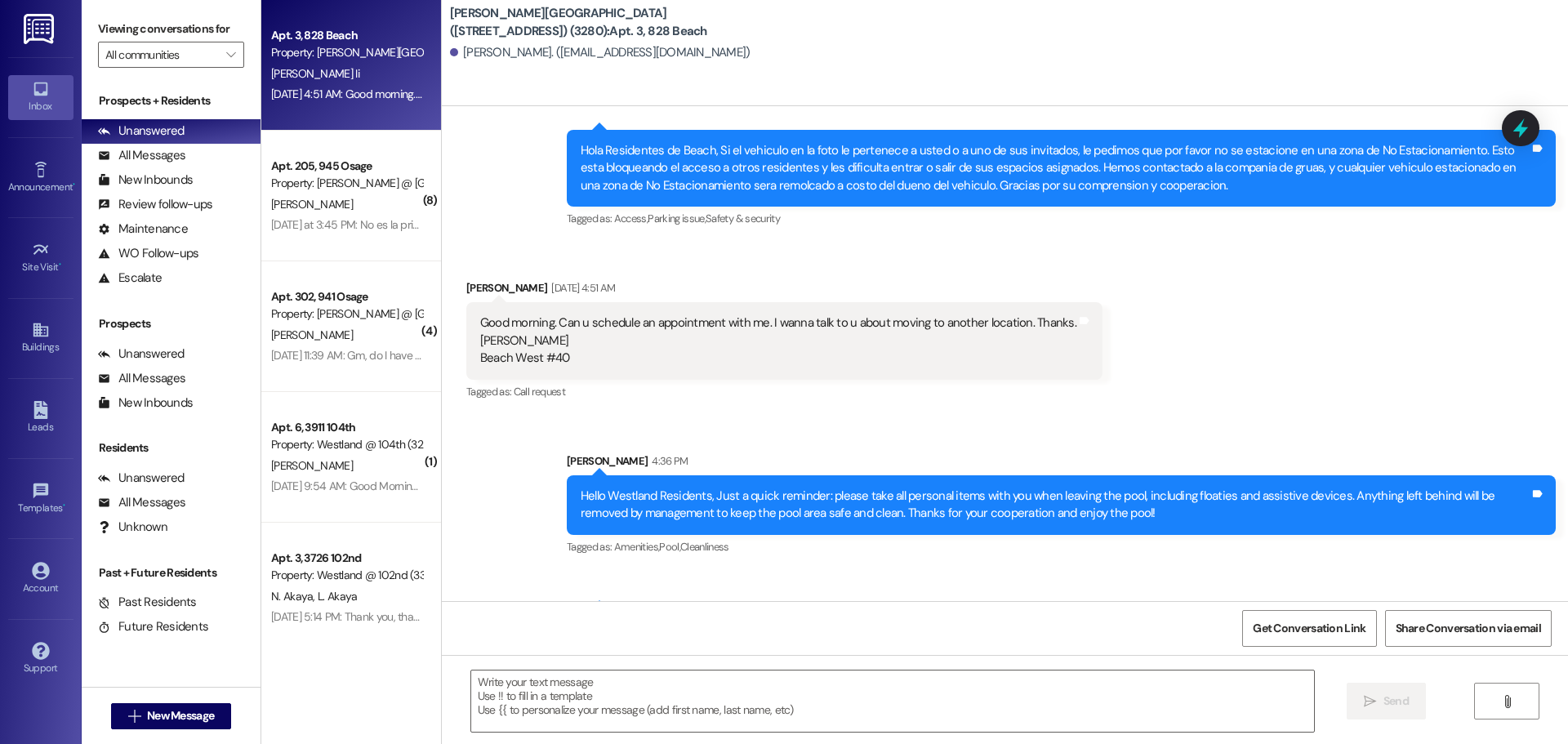
scroll to position [6820, 0]
